Goal: Information Seeking & Learning: Learn about a topic

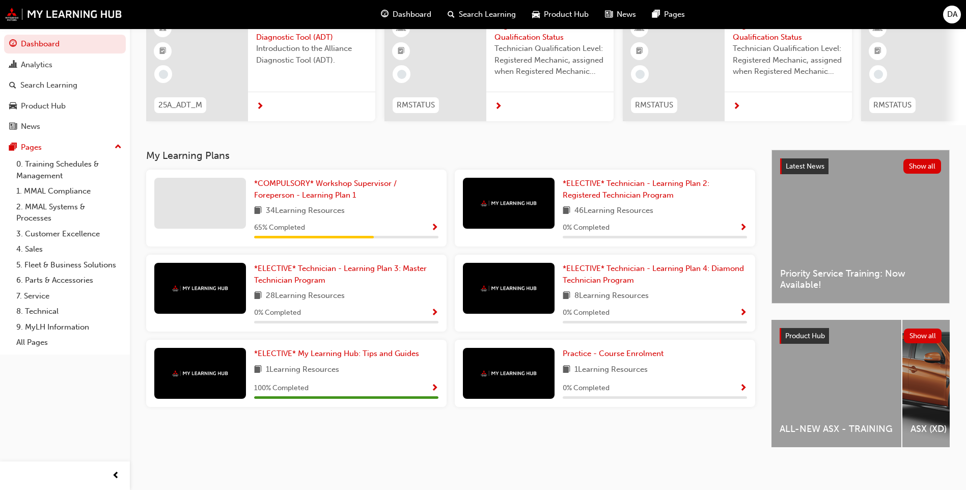
scroll to position [105, 0]
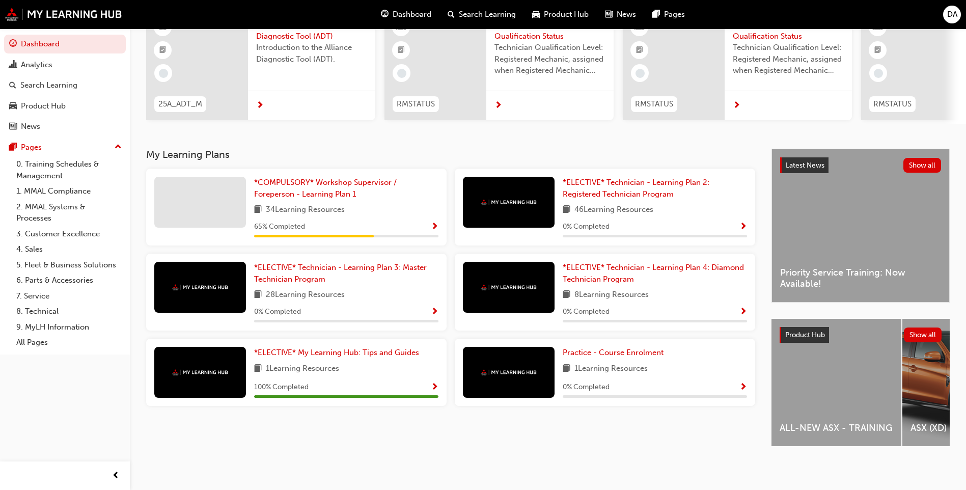
click at [839, 378] on div "ALL-NEW ASX - TRAINING" at bounding box center [837, 382] width 130 height 127
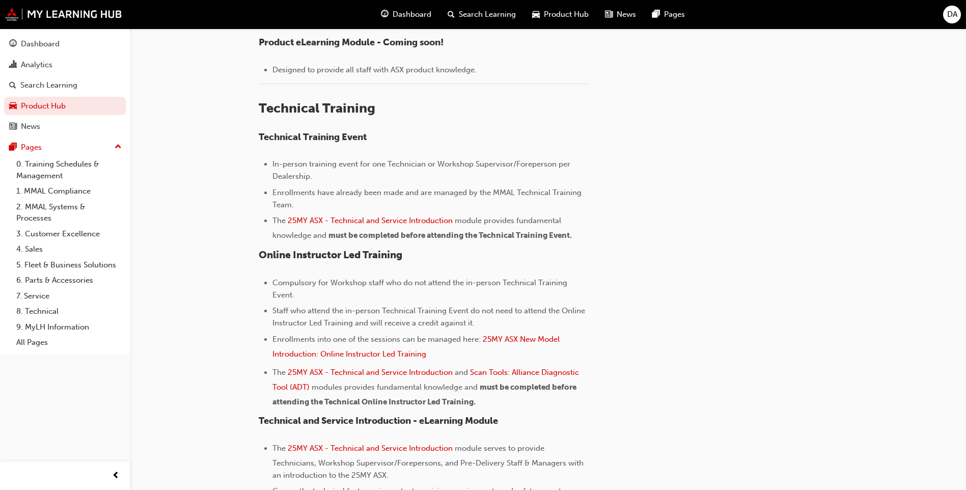
scroll to position [560, 0]
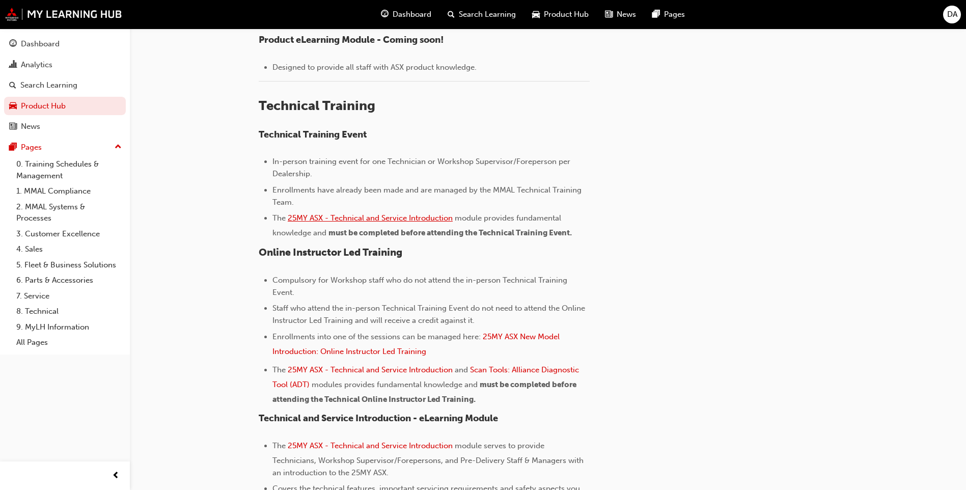
click at [412, 220] on span "25MY ASX - Technical and Service Introduction" at bounding box center [370, 217] width 165 height 9
